Goal: Task Accomplishment & Management: Use online tool/utility

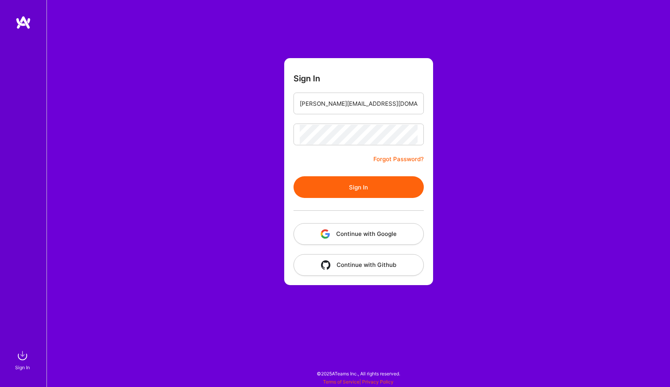
click at [364, 193] on button "Sign In" at bounding box center [358, 187] width 130 height 22
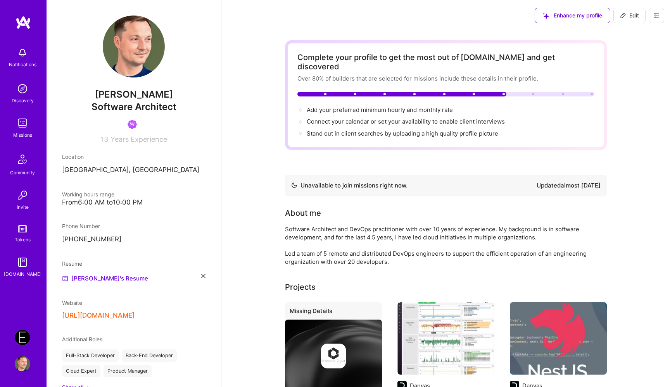
click at [23, 88] on img at bounding box center [23, 89] width 16 height 16
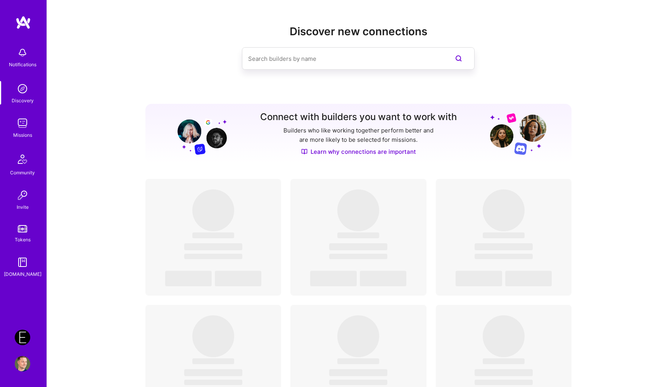
click at [26, 125] on img at bounding box center [23, 124] width 16 height 16
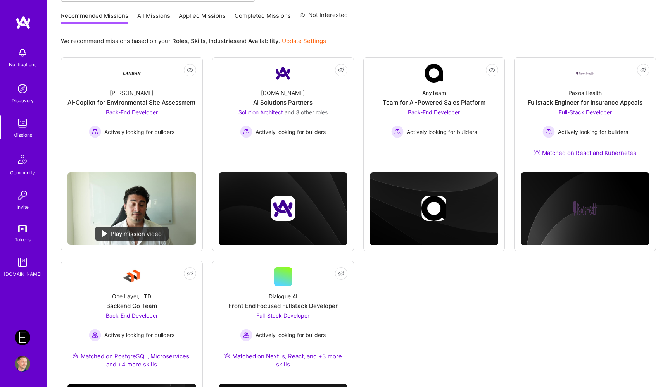
scroll to position [75, 0]
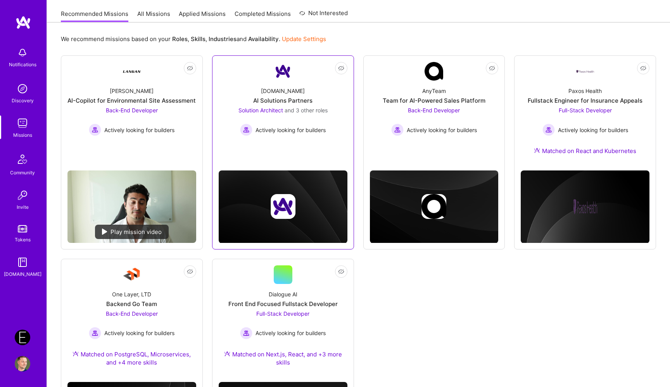
click at [309, 112] on span "and 3 other roles" at bounding box center [306, 110] width 43 height 7
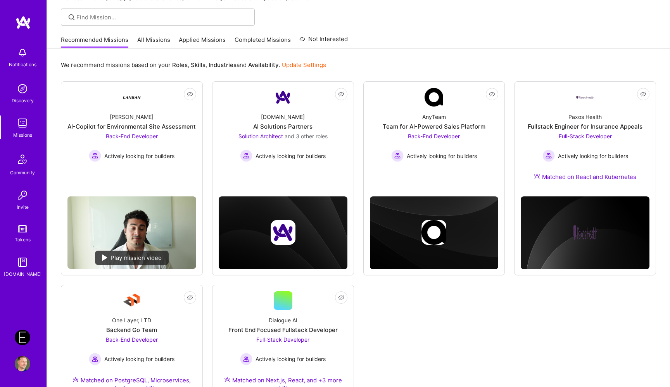
scroll to position [0, 0]
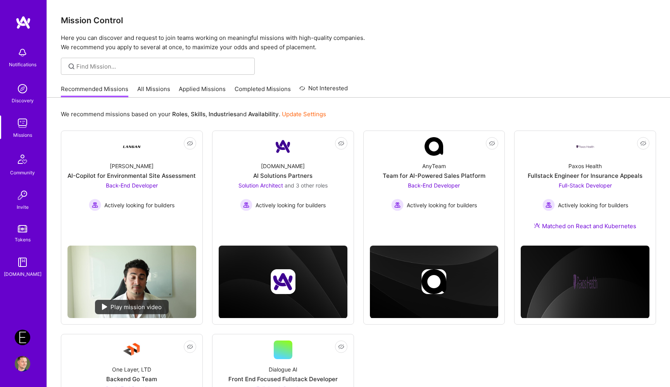
click at [153, 86] on link "All Missions" at bounding box center [153, 91] width 33 height 13
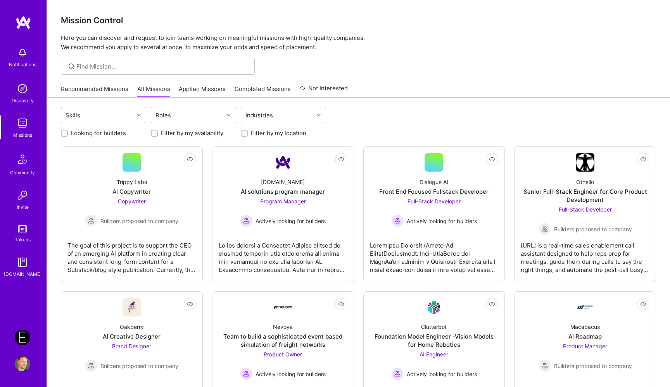
click at [123, 116] on div "Skills" at bounding box center [97, 115] width 73 height 16
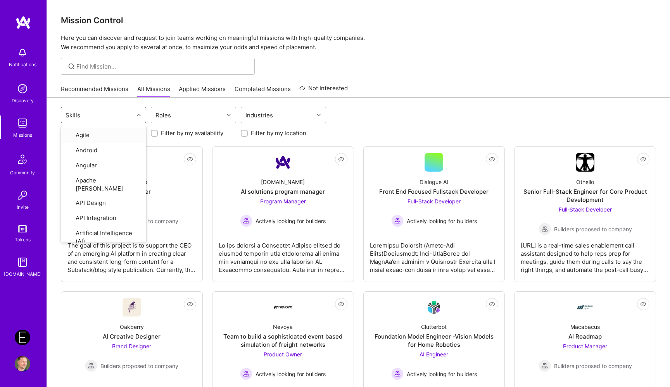
click at [123, 116] on div "Skills" at bounding box center [97, 115] width 73 height 16
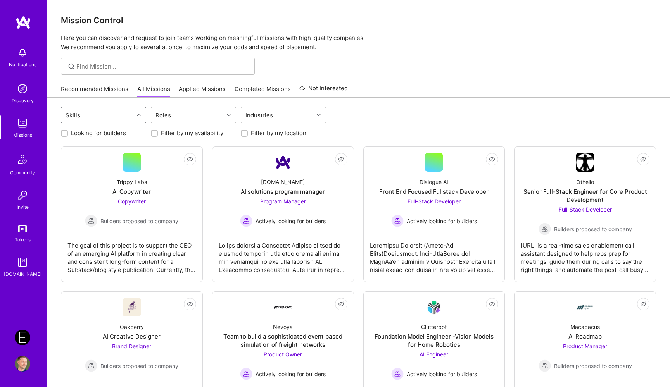
click at [175, 110] on div "Roles" at bounding box center [187, 115] width 73 height 16
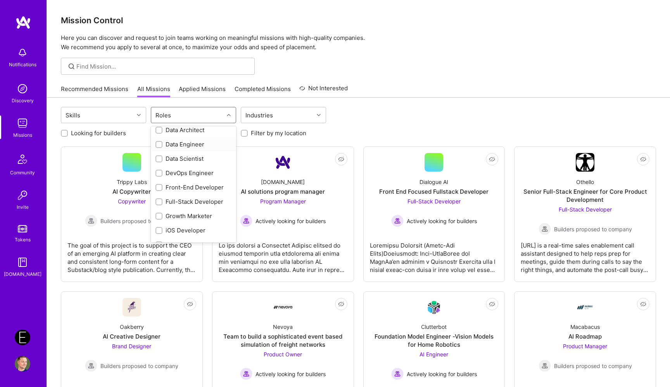
scroll to position [121, 0]
click at [215, 172] on div "DevOps Engineer" at bounding box center [193, 171] width 76 height 8
checkbox input "true"
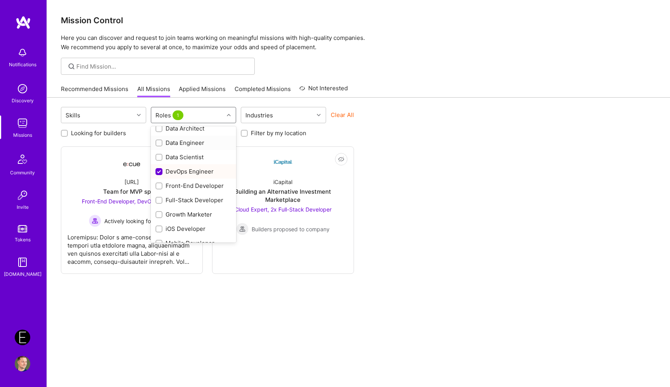
click at [208, 144] on div "Data Engineer" at bounding box center [193, 143] width 76 height 8
checkbox input "true"
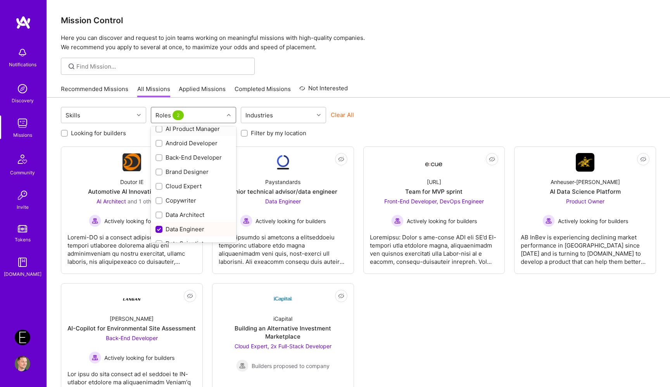
scroll to position [46, 0]
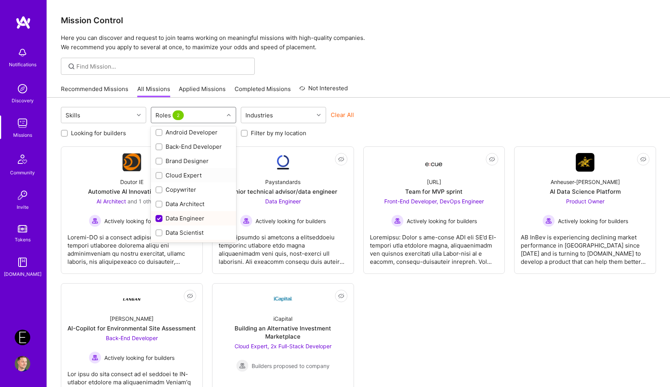
click at [209, 176] on div "Cloud Expert" at bounding box center [193, 175] width 76 height 8
checkbox input "true"
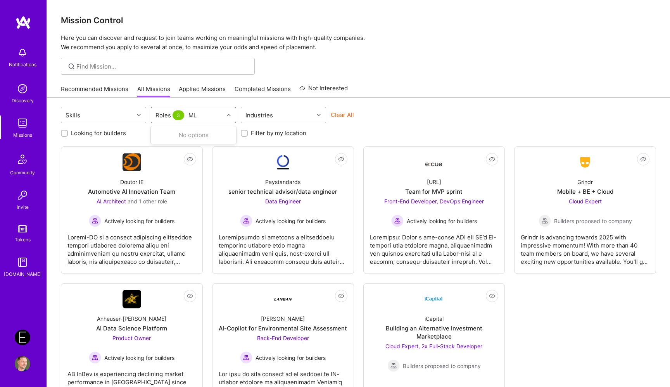
scroll to position [0, 0]
type input "ML"
click at [445, 121] on div "Skills Roles 3 Industries Clear All" at bounding box center [358, 116] width 595 height 18
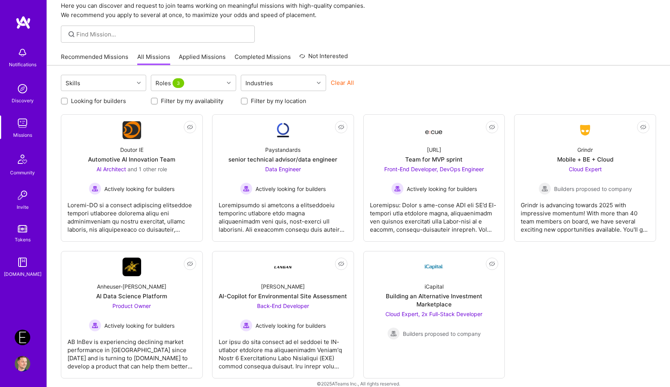
scroll to position [33, 0]
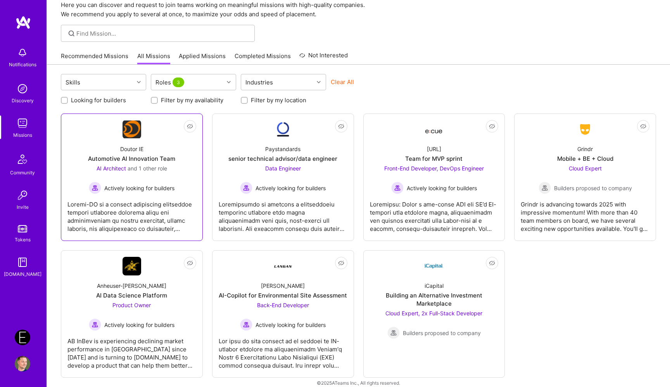
click at [150, 162] on div "Automotive AI Innovation Team" at bounding box center [131, 159] width 87 height 8
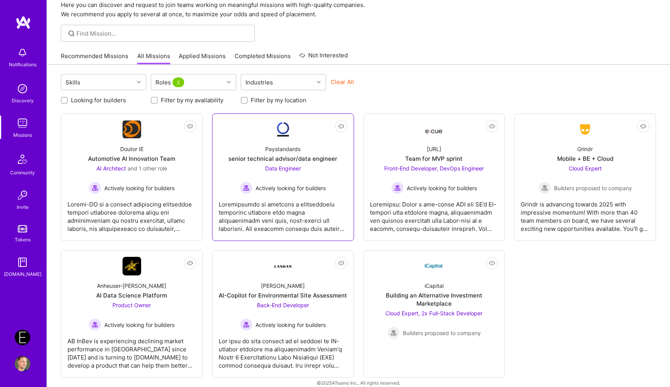
click at [311, 166] on div "Data Engineer Actively looking for builders" at bounding box center [283, 179] width 86 height 30
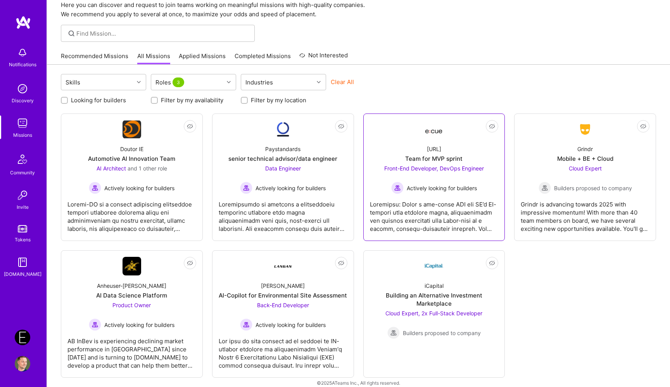
click at [459, 160] on div "Team for MVP sprint" at bounding box center [433, 159] width 57 height 8
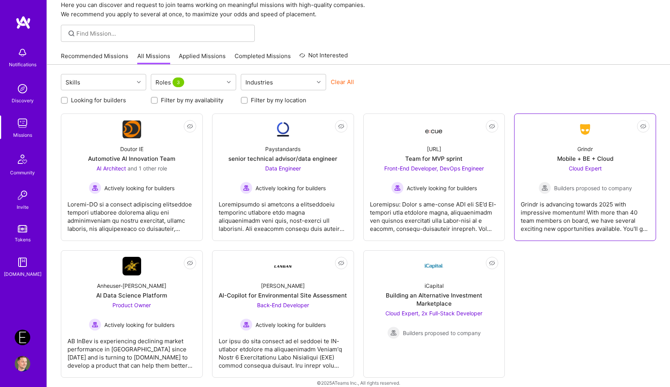
scroll to position [42, 0]
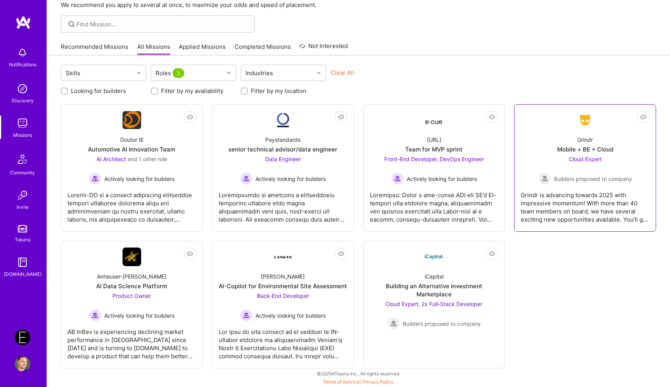
click at [592, 152] on div "Mobile + BE + Cloud" at bounding box center [585, 149] width 56 height 8
click at [28, 335] on img at bounding box center [23, 338] width 16 height 16
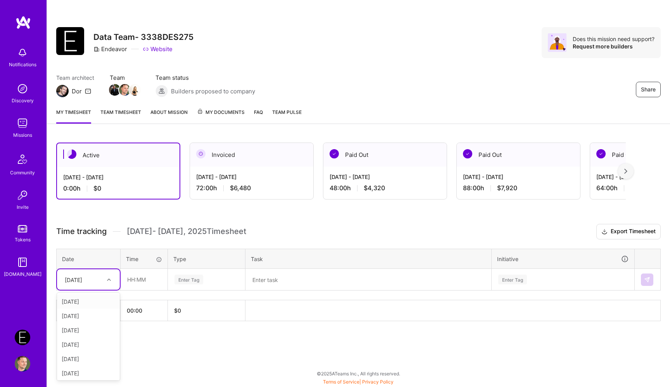
click at [101, 278] on div "Mon, Sep 8" at bounding box center [82, 279] width 43 height 13
click at [90, 303] on div "Mon, Sep 1" at bounding box center [88, 302] width 63 height 14
click at [150, 281] on input "text" at bounding box center [144, 279] width 46 height 21
click at [103, 281] on div "Mon, Sep 1" at bounding box center [82, 279] width 43 height 13
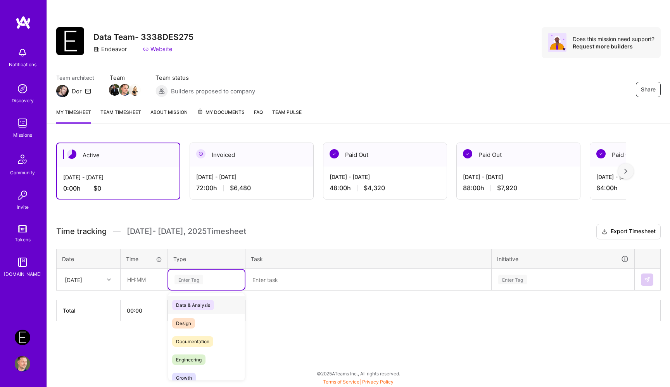
click at [183, 282] on div "Enter Tag" at bounding box center [188, 280] width 29 height 12
click at [203, 337] on div "Holiday" at bounding box center [206, 332] width 76 height 18
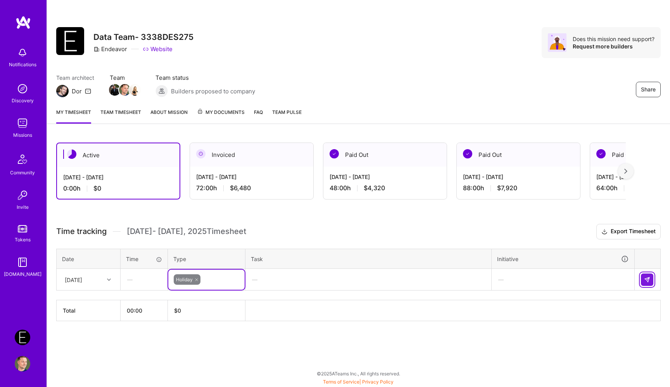
click at [647, 280] on img at bounding box center [647, 280] width 6 height 6
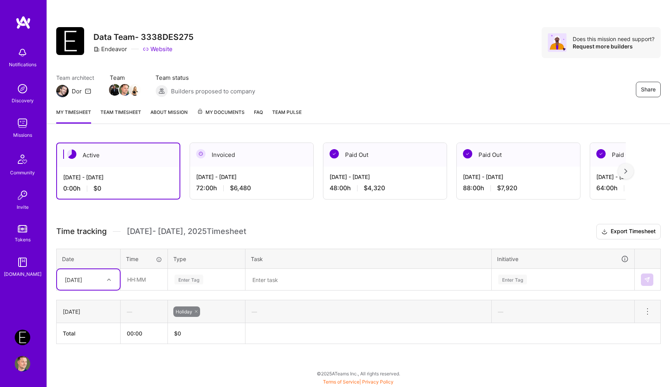
click at [102, 281] on div "Mon, Sep 1" at bounding box center [82, 279] width 43 height 13
click at [93, 301] on div "Tue, Sep 2" at bounding box center [88, 302] width 63 height 14
click at [136, 283] on input "text" at bounding box center [144, 279] width 46 height 21
type input "08:00"
click at [301, 267] on th "Task" at bounding box center [368, 259] width 246 height 20
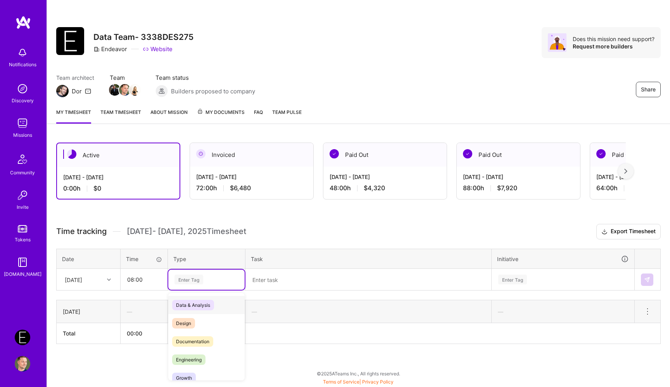
click at [215, 275] on div "Enter Tag" at bounding box center [207, 280] width 66 height 10
click at [213, 355] on div "Engineering" at bounding box center [206, 360] width 76 height 18
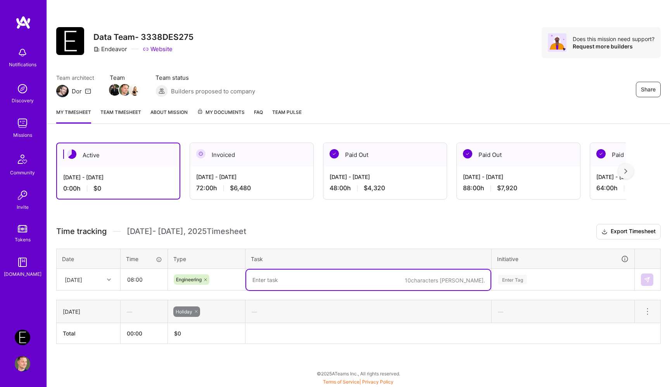
click at [275, 280] on textarea at bounding box center [368, 280] width 244 height 21
paste textarea "Caught up on alerts and messages, added IPs to the block list"
paste textarea "on the Qcue VPC peering ticket"
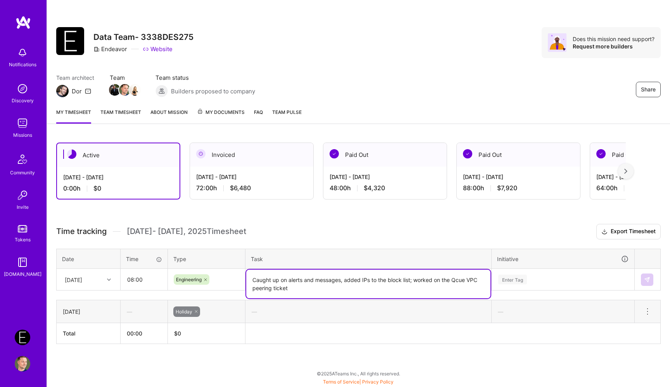
type textarea "Caught up on alerts and messages, added IPs to the block list; worked on the Qc…"
click at [520, 279] on div "Enter Tag" at bounding box center [563, 280] width 142 height 20
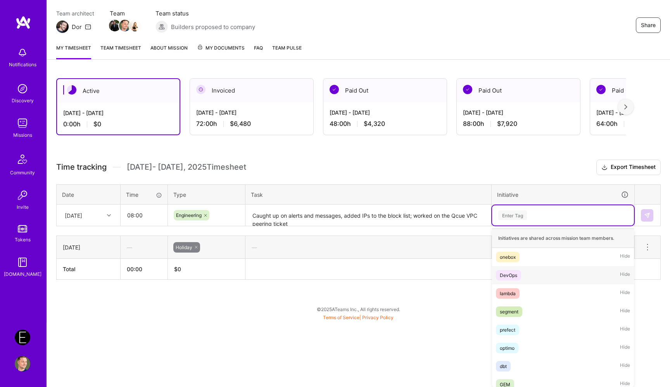
click at [512, 276] on div "DevOps" at bounding box center [508, 275] width 17 height 8
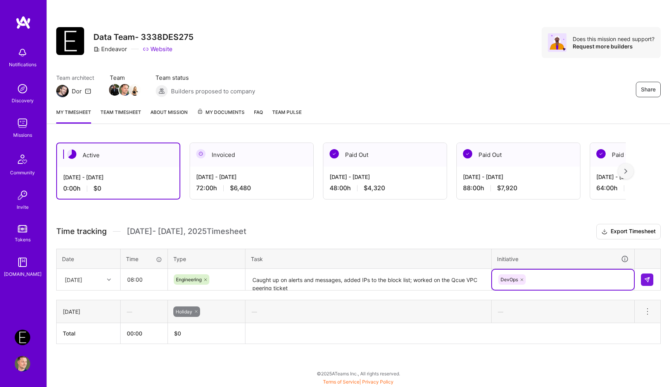
scroll to position [0, 0]
click at [647, 274] on button at bounding box center [647, 280] width 12 height 12
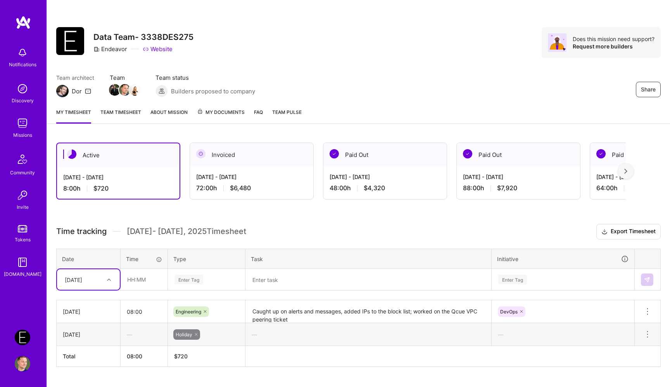
click at [112, 274] on div at bounding box center [110, 279] width 12 height 13
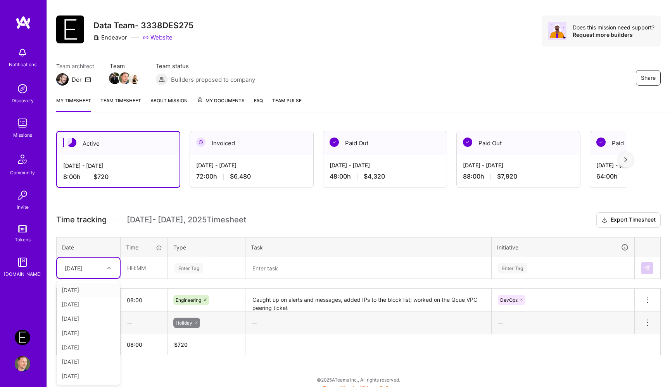
scroll to position [12, 0]
click at [94, 307] on div "Wed, Sep 3" at bounding box center [88, 304] width 63 height 14
click at [143, 271] on input "text" at bounding box center [144, 267] width 46 height 21
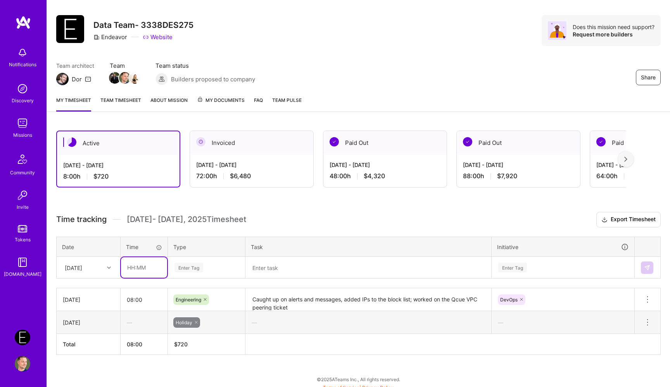
type input "08:00"
click at [199, 274] on div "Time tracking Sep 1 - Sep 15 , 2025 Timesheet Export Timesheet Date Time Type T…" at bounding box center [358, 283] width 604 height 143
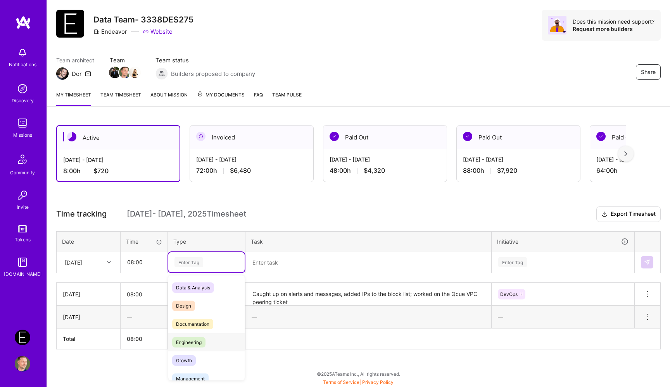
click at [203, 342] on span "Engineering" at bounding box center [188, 342] width 33 height 10
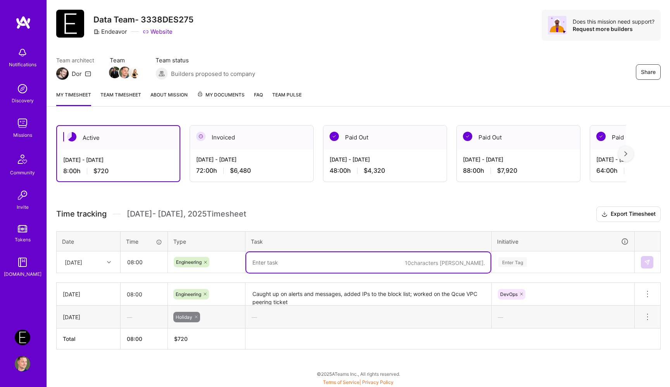
click at [273, 270] on textarea at bounding box center [368, 262] width 244 height 21
paste textarea "Promoted dbtDocs, qcue-locationscore to production with updated Base Images"
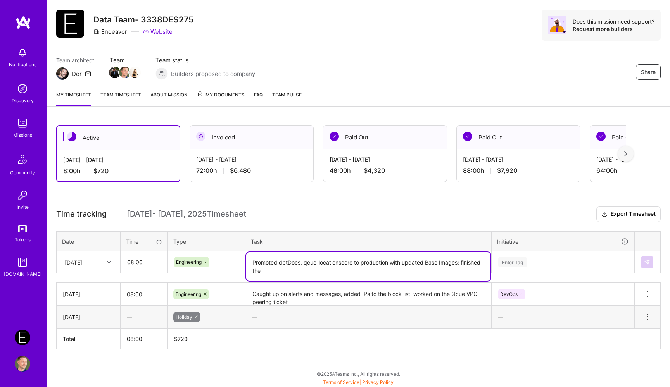
paste textarea "Qcue VPC peering updates"
paste textarea "Configured the new infra repo and CI/CD pipelines"
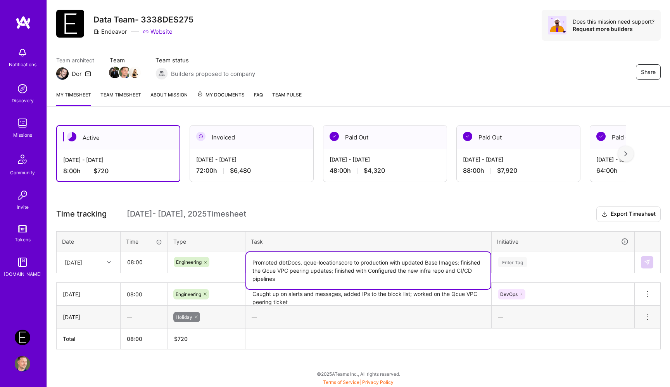
click at [377, 271] on textarea "Promoted dbtDocs, qcue-locationscore to production with updated Base Images; fi…" at bounding box center [368, 270] width 244 height 37
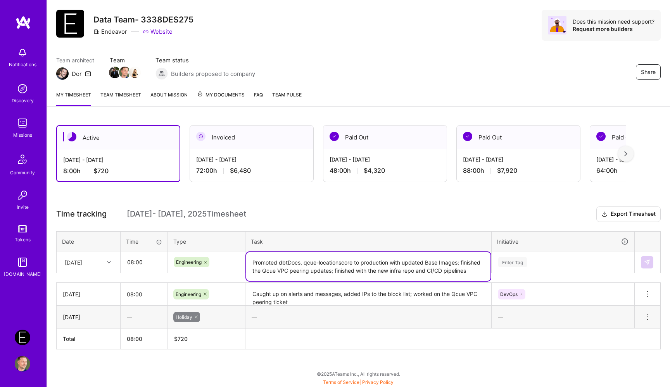
click at [475, 275] on textarea "Promoted dbtDocs, qcue-locationscore to production with updated Base Images; fi…" at bounding box center [368, 266] width 244 height 29
type textarea "Promoted dbtDocs, qcue-locationscore to production with updated Base Images; fi…"
click at [521, 264] on div "Enter Tag" at bounding box center [563, 262] width 142 height 20
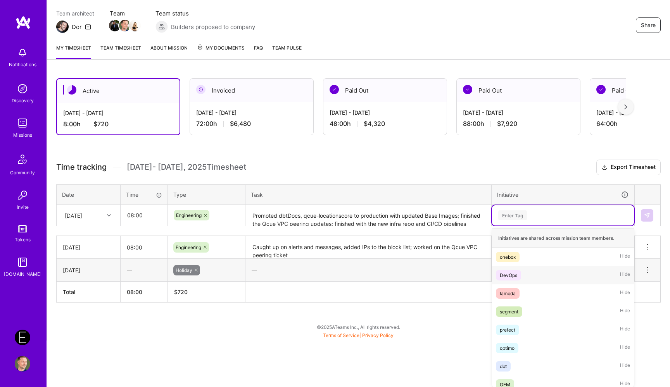
click at [513, 276] on div "DevOps" at bounding box center [508, 275] width 17 height 8
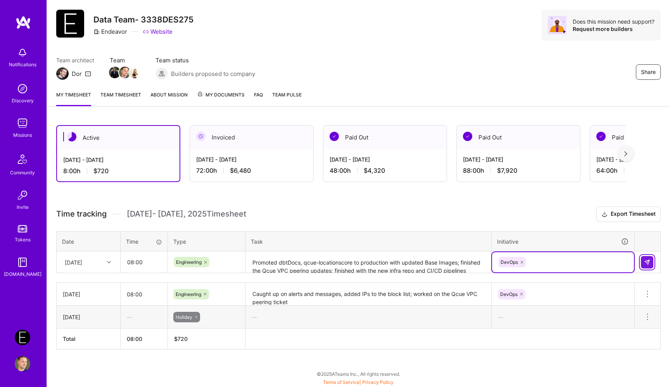
click at [645, 262] on img at bounding box center [647, 262] width 6 height 6
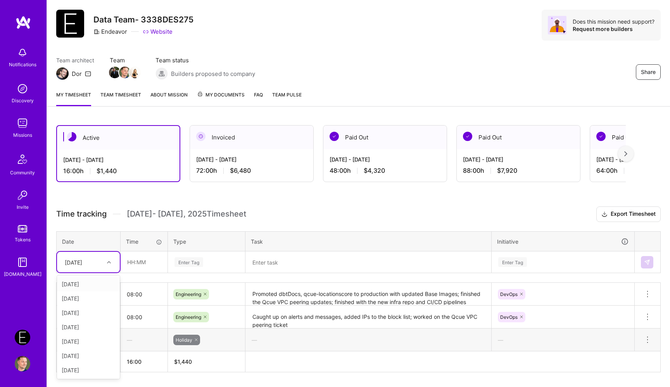
click at [100, 261] on div "Wed, Sep 3" at bounding box center [82, 262] width 43 height 13
click at [85, 313] on div "Thu, Sep 4" at bounding box center [88, 313] width 63 height 14
click at [149, 261] on input "text" at bounding box center [144, 262] width 46 height 21
type input "08:00"
click at [216, 264] on div "Enter Tag" at bounding box center [206, 262] width 76 height 20
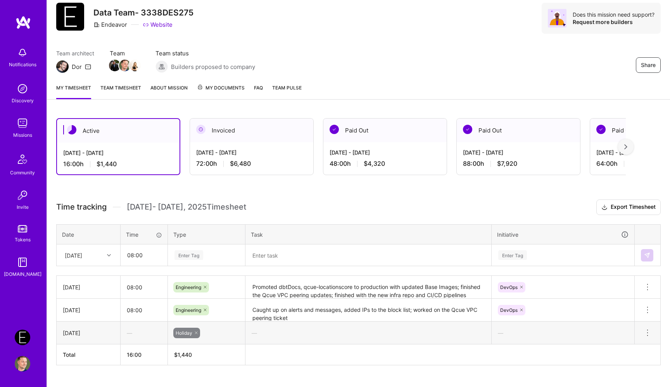
scroll to position [25, 0]
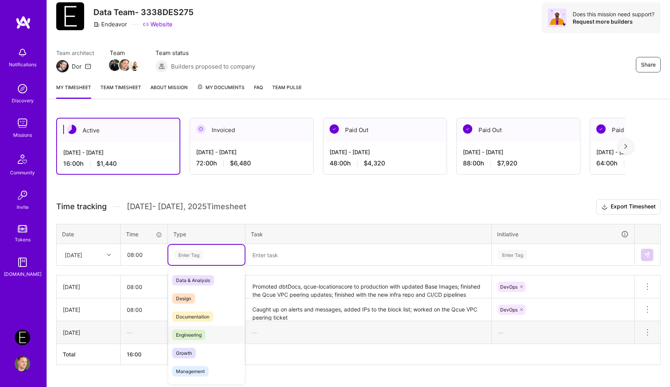
click at [215, 328] on div "Engineering" at bounding box center [206, 335] width 76 height 18
click at [296, 259] on textarea at bounding box center [368, 255] width 244 height 21
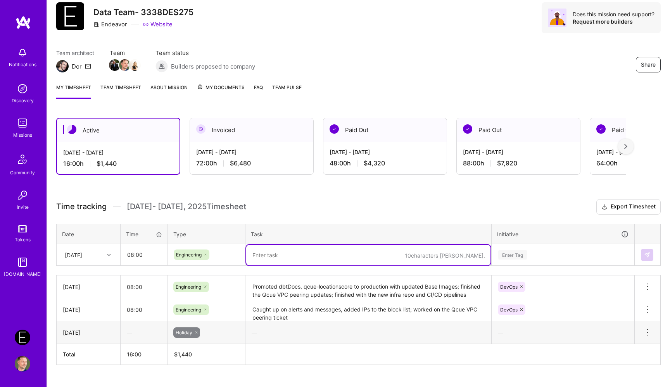
paste textarea "Snowflake DataDog Integration"
click at [252, 257] on textarea "Snowflake DataDog Integration" at bounding box center [368, 255] width 244 height 21
click at [364, 253] on textarea "Reviewed Snowflake DataDog Integration" at bounding box center [368, 255] width 244 height 21
paste textarea "Created a new SSO role for AppFlow and a user"
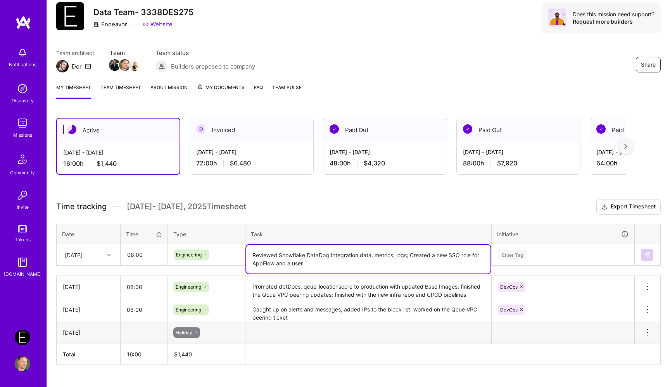
click at [414, 255] on textarea "Reviewed Snowflake DataDog Integration data, metrics, logs; Created a new SSO r…" at bounding box center [368, 259] width 244 height 29
click at [421, 266] on textarea "Reviewed Snowflake DataDog Integration data, metrics, logs; created a new SSO r…" at bounding box center [368, 259] width 244 height 29
drag, startPoint x: 278, startPoint y: 264, endPoint x: 326, endPoint y: 264, distance: 48.9
click at [312, 264] on textarea "Reviewed Snowflake DataDog Integration data, metrics, logs; created a new SSO r…" at bounding box center [368, 259] width 244 height 29
type textarea "Reviewed Snowflake DataDog Integration data, metrics, logs; created a new SSO r…"
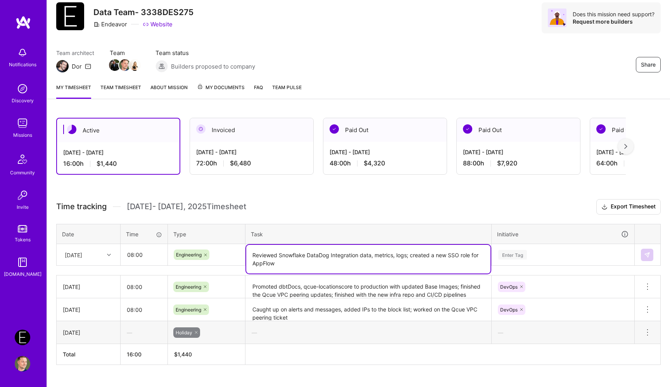
click at [511, 254] on div "Enter Tag" at bounding box center [563, 255] width 142 height 20
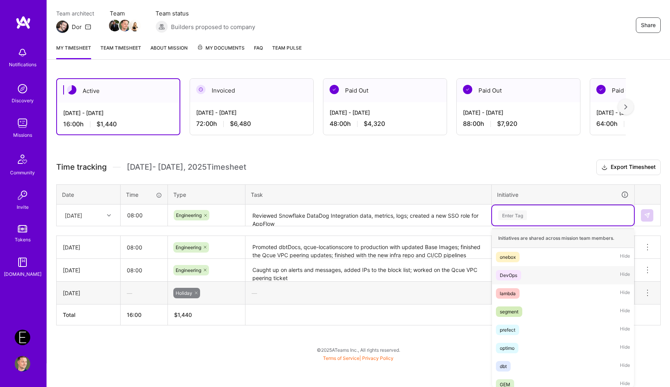
click at [508, 274] on div "DevOps" at bounding box center [508, 275] width 17 height 8
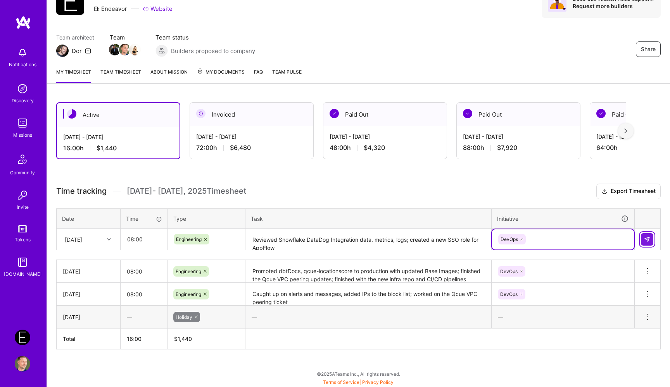
click at [646, 238] on img at bounding box center [647, 239] width 6 height 6
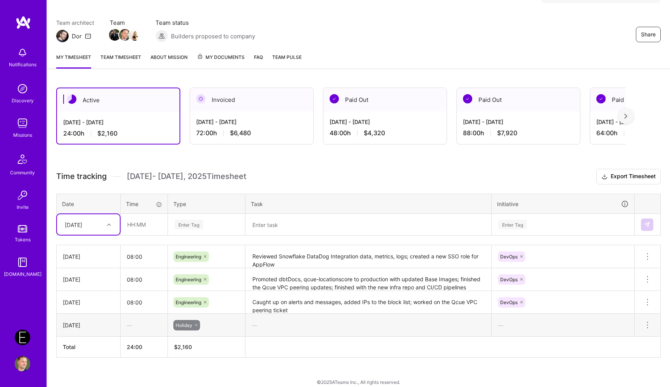
scroll to position [56, 0]
click at [96, 226] on div "Thu, Sep 4" at bounding box center [82, 224] width 43 height 13
click at [91, 287] on div "Fri, Sep 5" at bounding box center [88, 289] width 63 height 14
click at [145, 222] on input "text" at bounding box center [144, 224] width 46 height 21
type input "08:00"
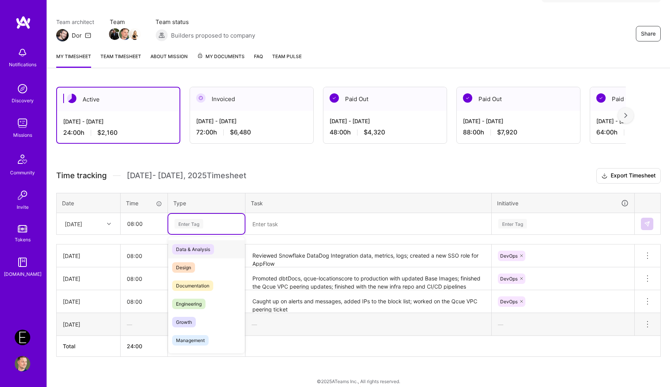
click at [200, 227] on div "Enter Tag" at bounding box center [188, 224] width 29 height 12
click at [206, 299] on div "Engineering" at bounding box center [206, 304] width 76 height 18
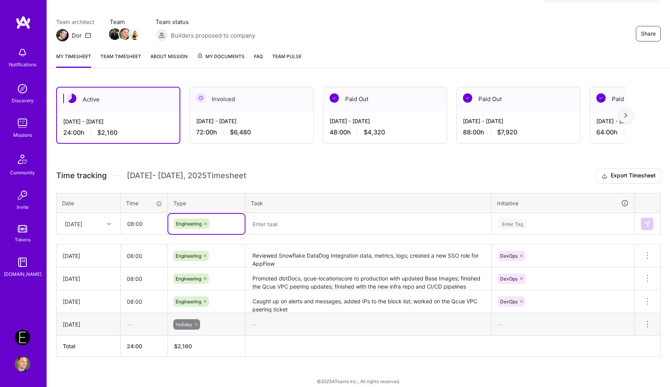
click at [294, 224] on textarea at bounding box center [368, 224] width 244 height 21
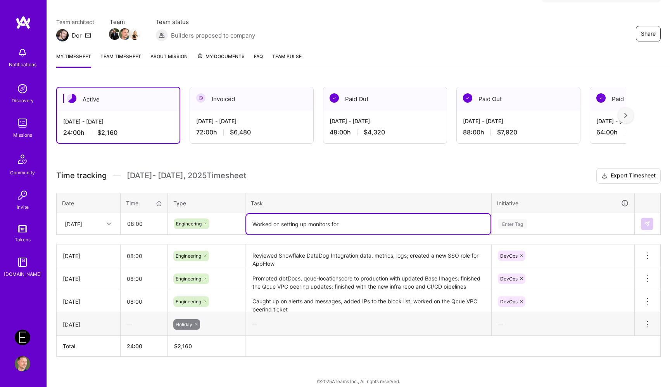
paste textarea "Snowflake DataDog Integration"
type textarea "Worked on setting up monitors for Snowflake DataDog Integration"
click at [516, 223] on div "Enter Tag" at bounding box center [563, 224] width 142 height 20
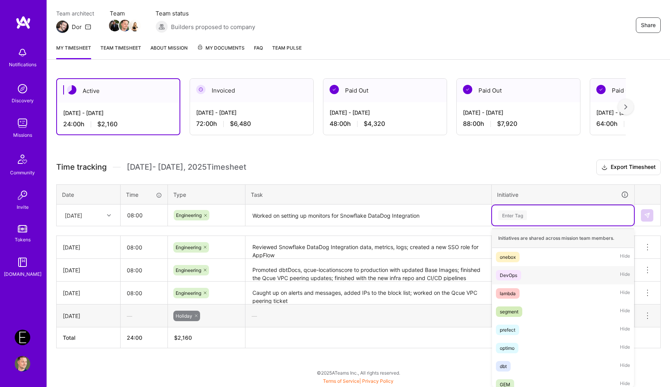
click at [507, 276] on div "DevOps" at bounding box center [508, 275] width 17 height 8
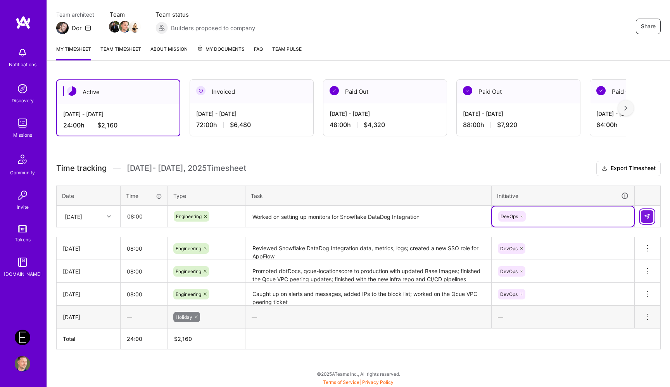
click at [648, 219] on img at bounding box center [647, 217] width 6 height 6
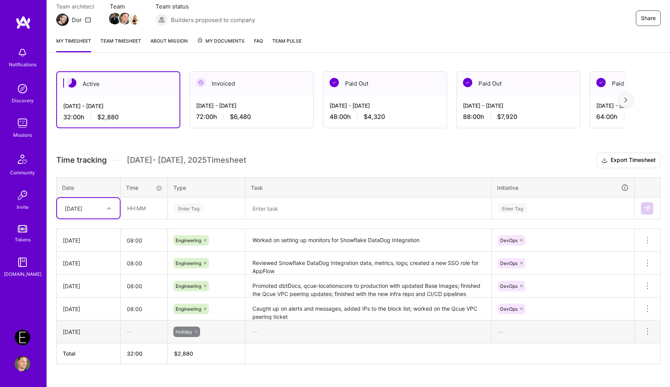
scroll to position [72, 0]
click at [359, 159] on h3 "Time tracking Sep 1 - Sep 15 , 2025 Timesheet Export Timesheet" at bounding box center [358, 160] width 604 height 16
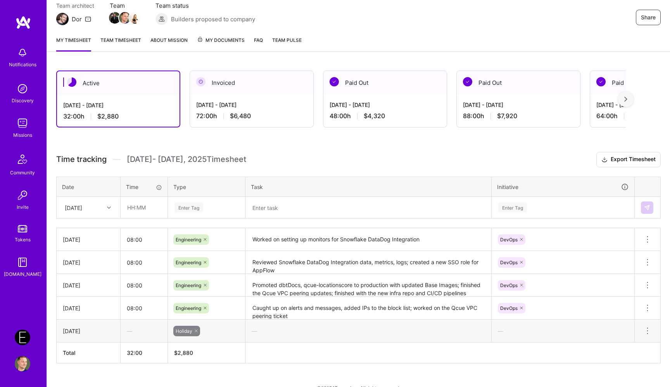
scroll to position [0, 0]
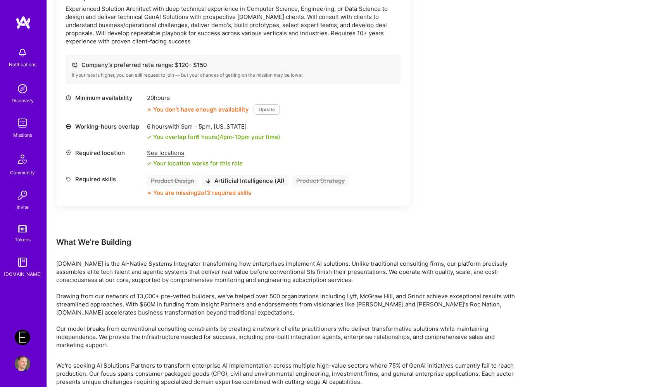
scroll to position [1233, 0]
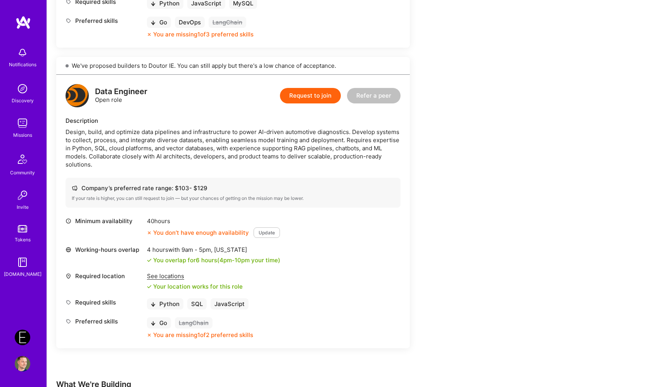
scroll to position [458, 0]
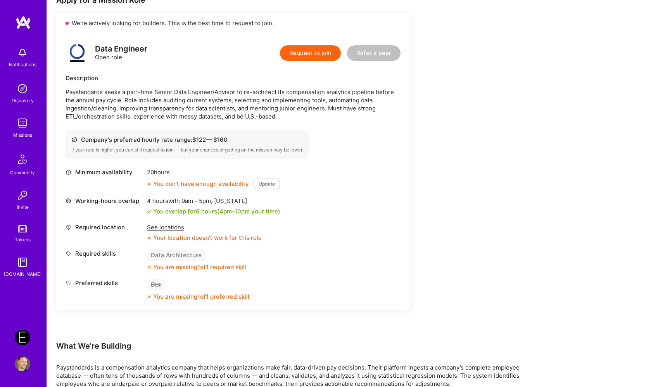
scroll to position [153, 0]
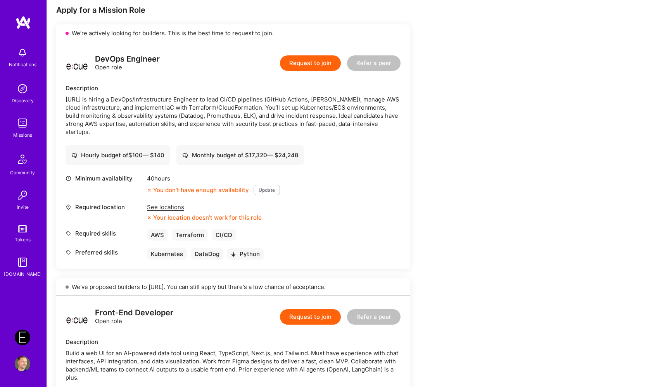
scroll to position [131, 0]
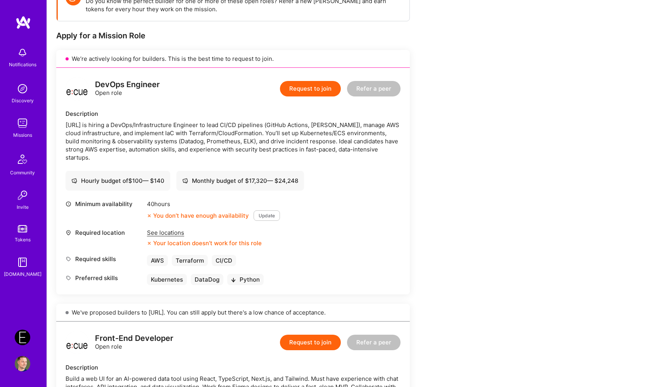
click at [169, 233] on div "See locations" at bounding box center [204, 233] width 115 height 8
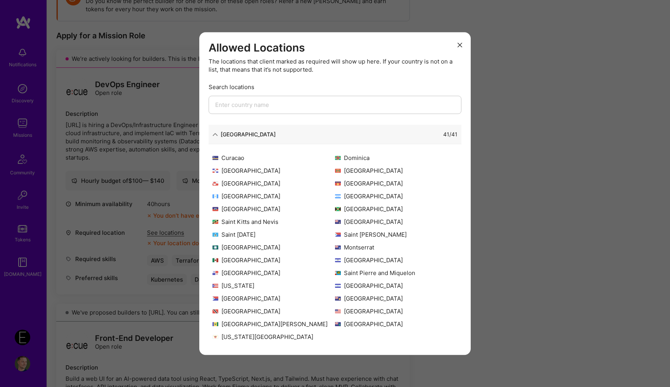
scroll to position [0, 0]
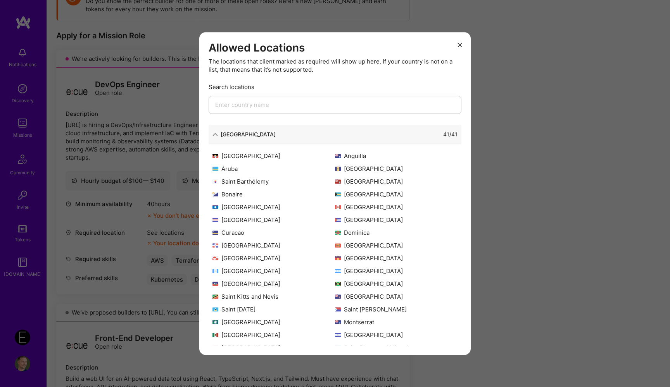
click at [460, 48] on button "modal" at bounding box center [459, 44] width 9 height 13
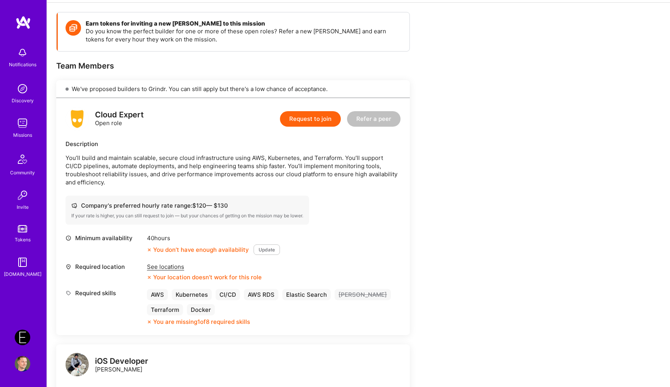
scroll to position [112, 0]
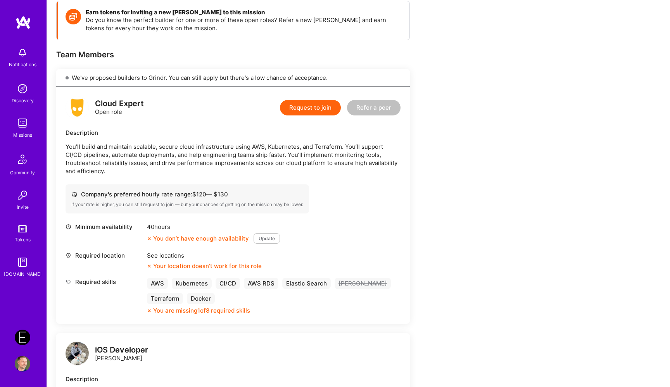
click at [164, 252] on div "See locations" at bounding box center [204, 256] width 115 height 8
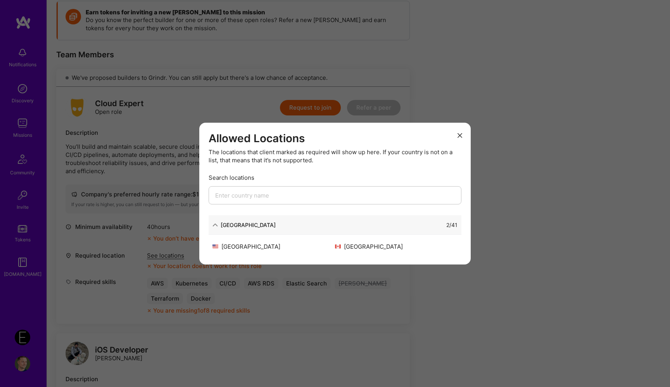
click at [459, 129] on button "modal" at bounding box center [459, 135] width 9 height 13
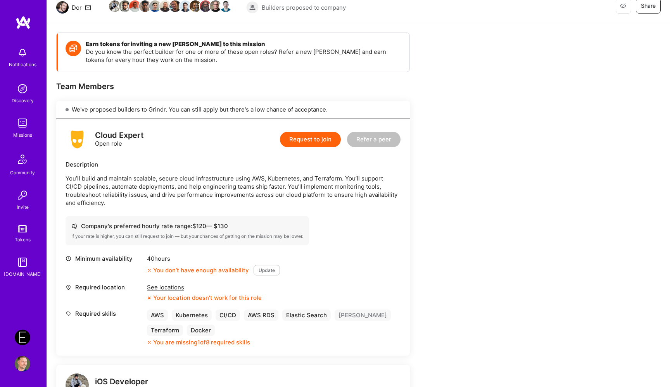
scroll to position [0, 0]
